Goal: Task Accomplishment & Management: Manage account settings

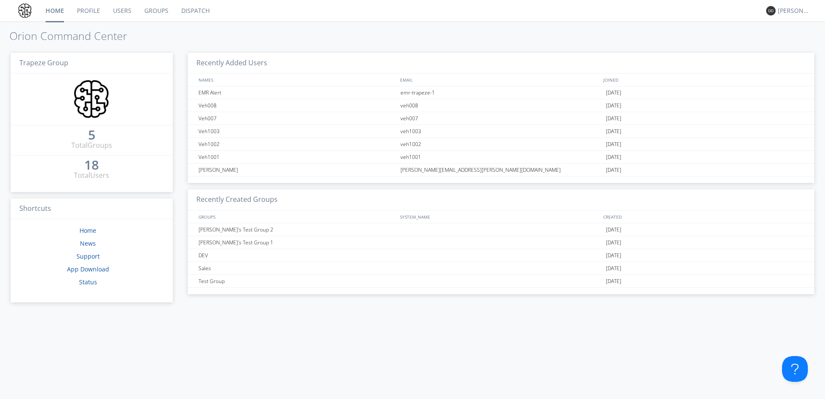
click at [88, 14] on link "Profile" at bounding box center [88, 10] width 36 height 21
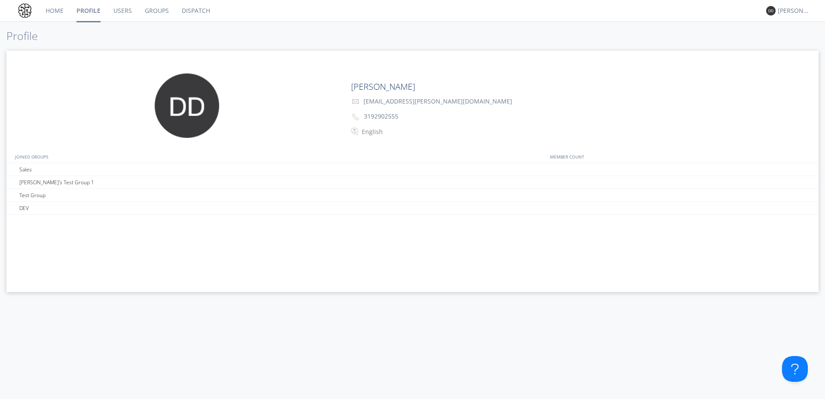
click at [119, 11] on link "Users" at bounding box center [122, 10] width 31 height 21
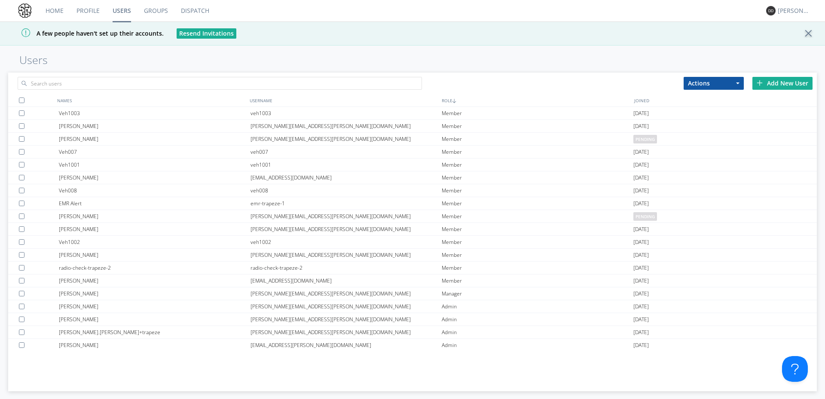
click at [789, 86] on div "Add New User" at bounding box center [782, 83] width 60 height 13
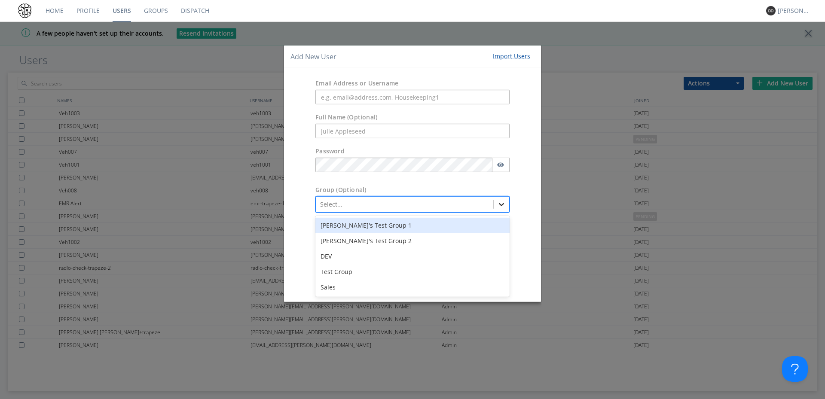
click at [504, 200] on div at bounding box center [501, 204] width 15 height 15
click at [311, 185] on div "Group (Optional) option [PERSON_NAME]'s Test Group 1 focused, 1 of 5. 5 results…" at bounding box center [412, 199] width 257 height 36
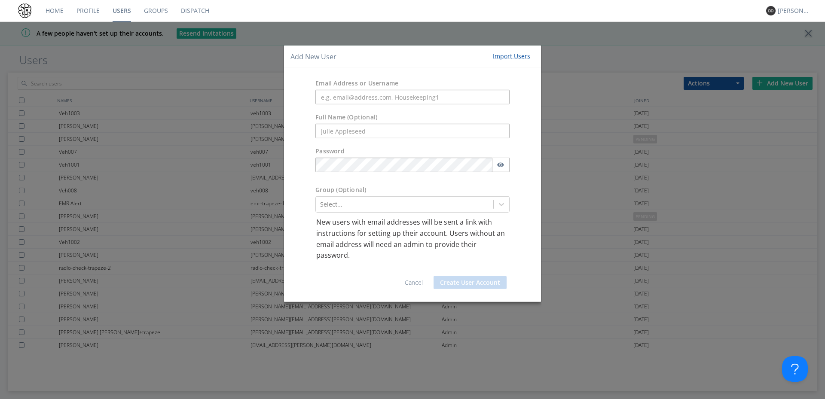
click at [203, 16] on link "Dispatch" at bounding box center [194, 10] width 41 height 21
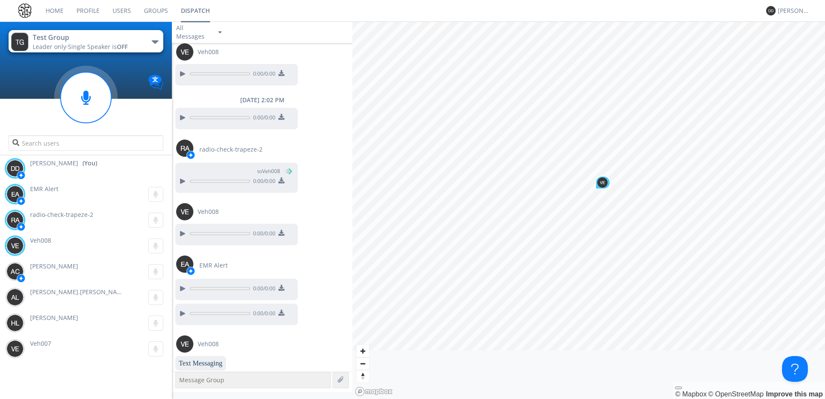
scroll to position [49, 0]
